Goal: Task Accomplishment & Management: Use online tool/utility

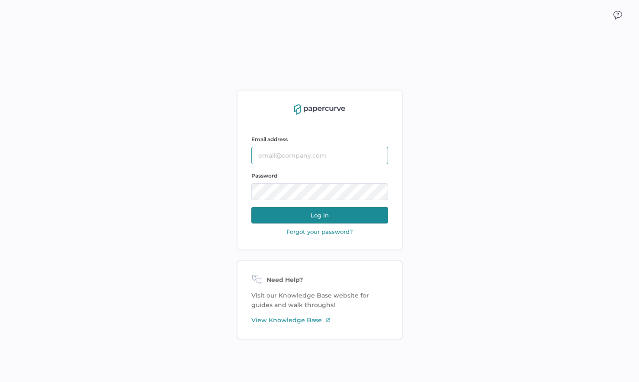
click at [265, 149] on input "text" at bounding box center [319, 155] width 137 height 17
type input "[EMAIL_ADDRESS][DOMAIN_NAME]"
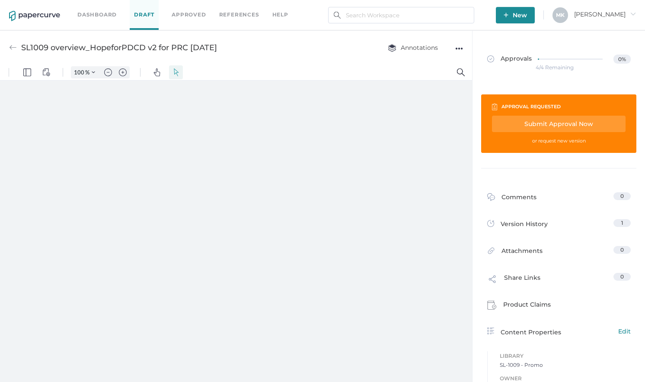
type input "161"
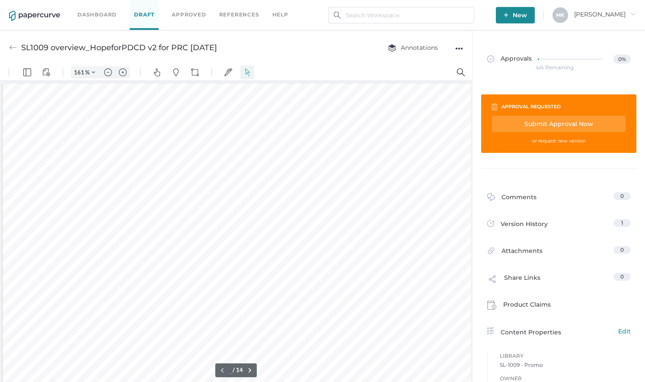
type input "1"
click at [101, 13] on link "Dashboard" at bounding box center [96, 15] width 39 height 10
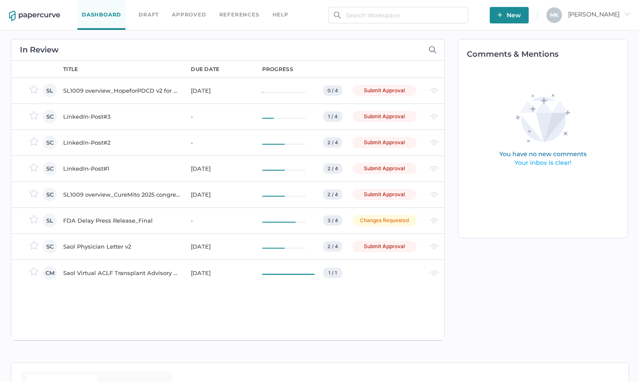
click at [96, 115] on div "LinkedIn-Post#3" at bounding box center [121, 116] width 117 height 10
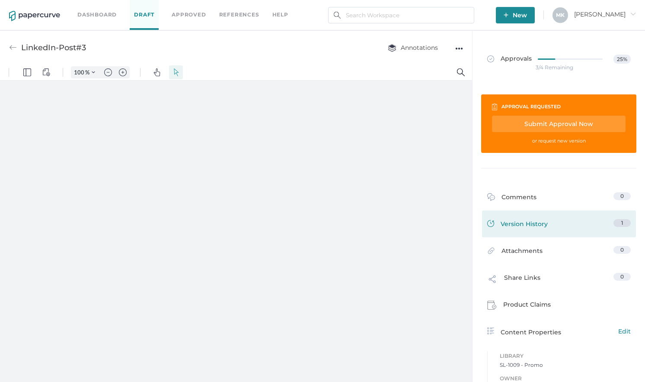
type input "161"
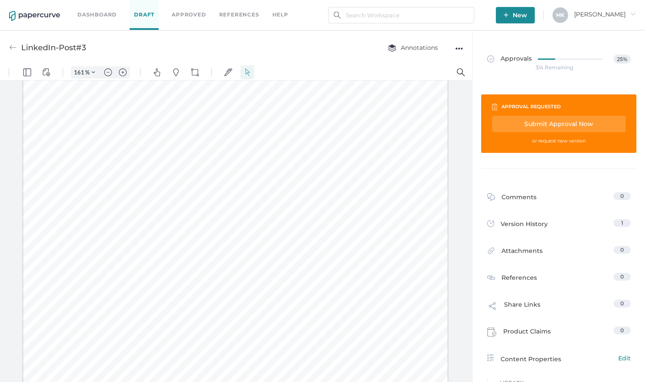
scroll to position [125, 0]
